Goal: Information Seeking & Learning: Check status

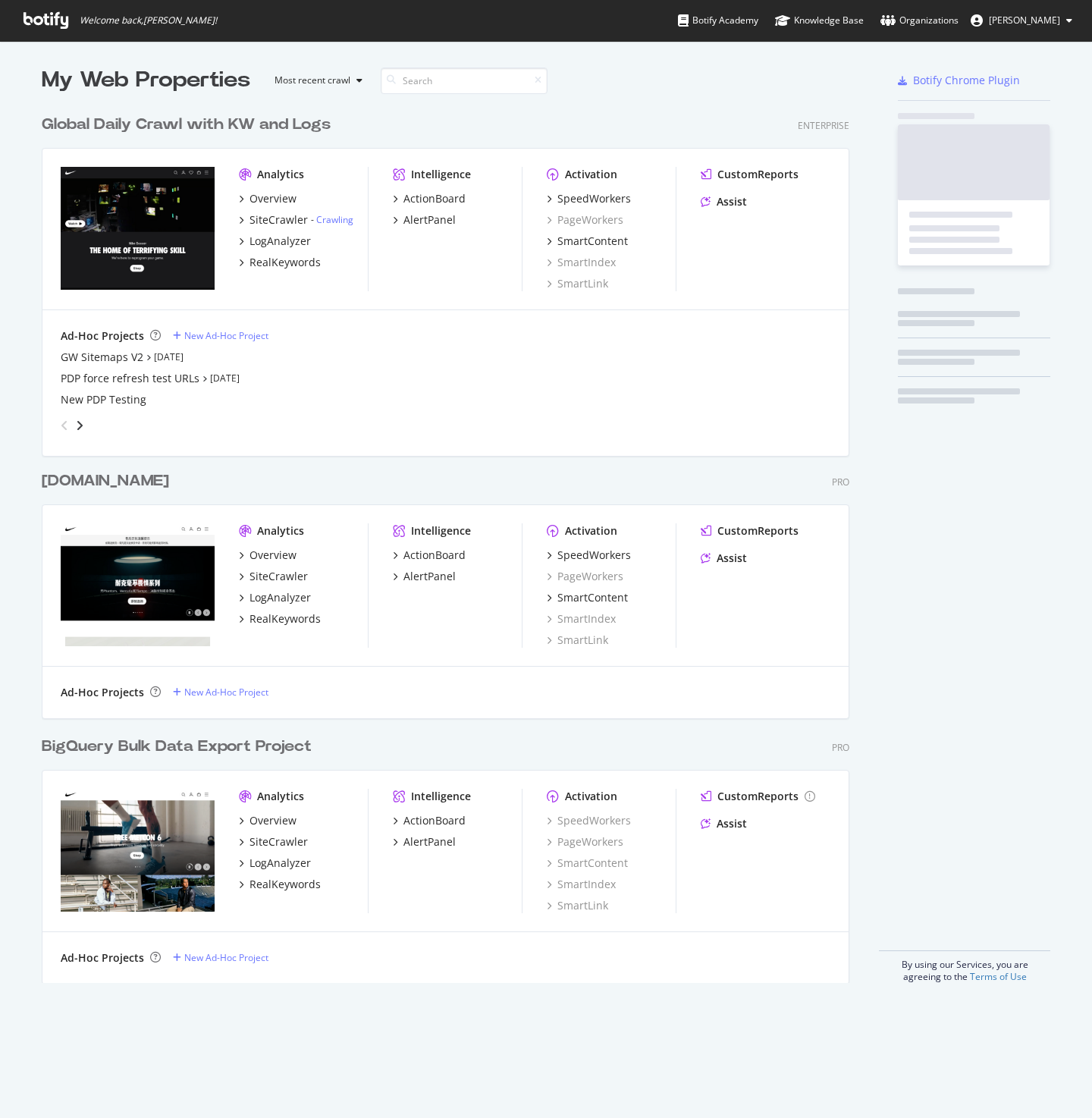
scroll to position [1118, 1092]
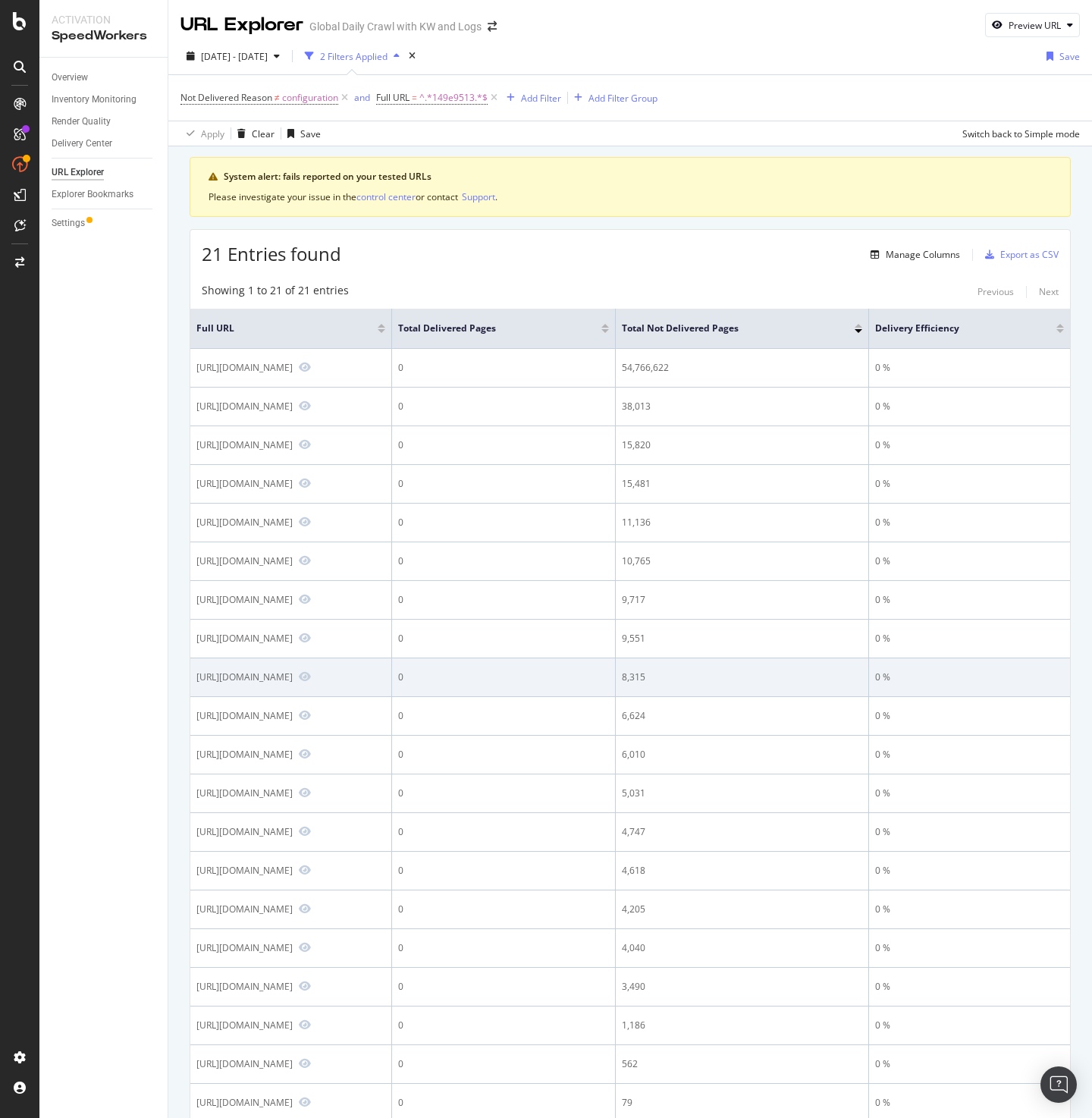
scroll to position [1, 0]
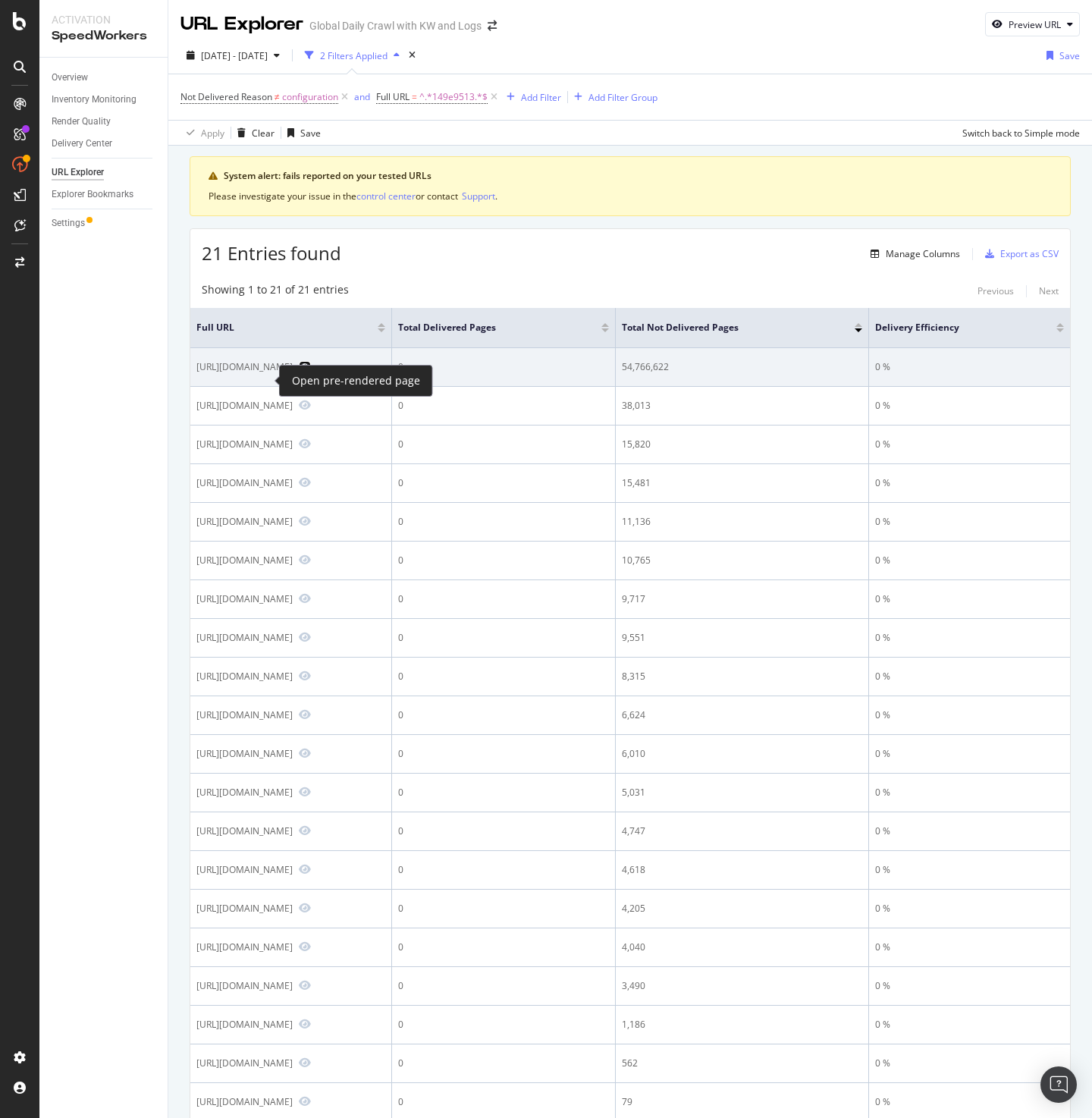
click at [299, 371] on icon "Preview https://www.nike.com/149e9513-01fa-4fb0-aad4-566afd725d1b/2d206a39-8ed7…" at bounding box center [305, 367] width 12 height 11
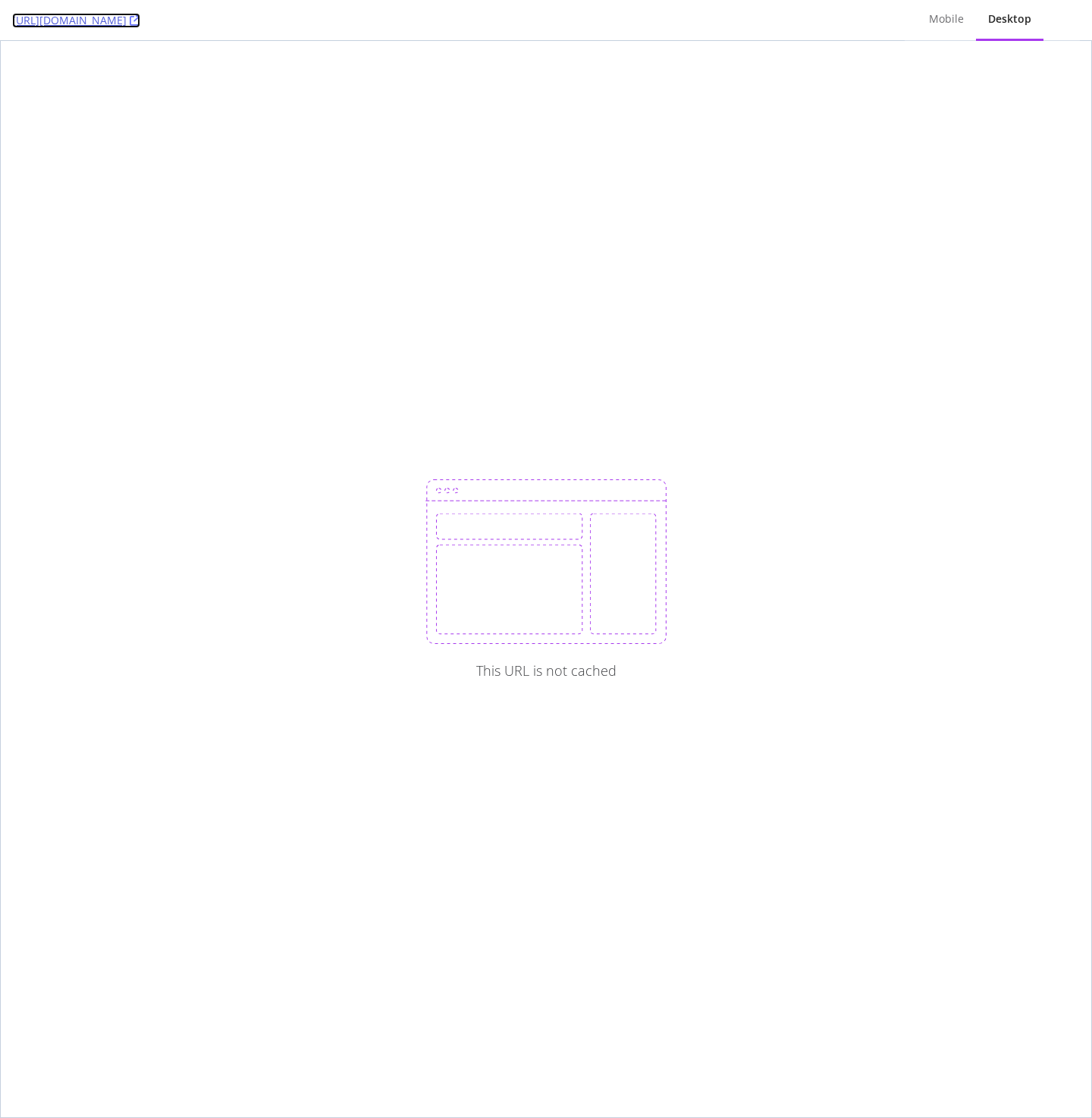
click at [140, 19] on icon at bounding box center [135, 21] width 11 height 11
